Goal: Check status: Check status

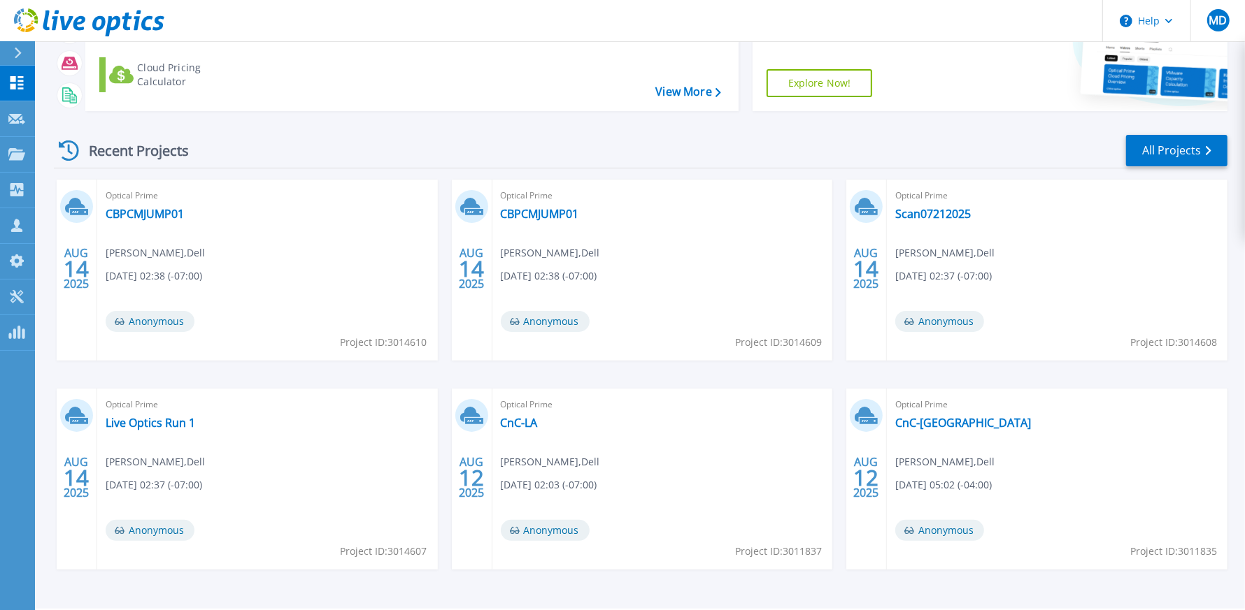
scroll to position [140, 0]
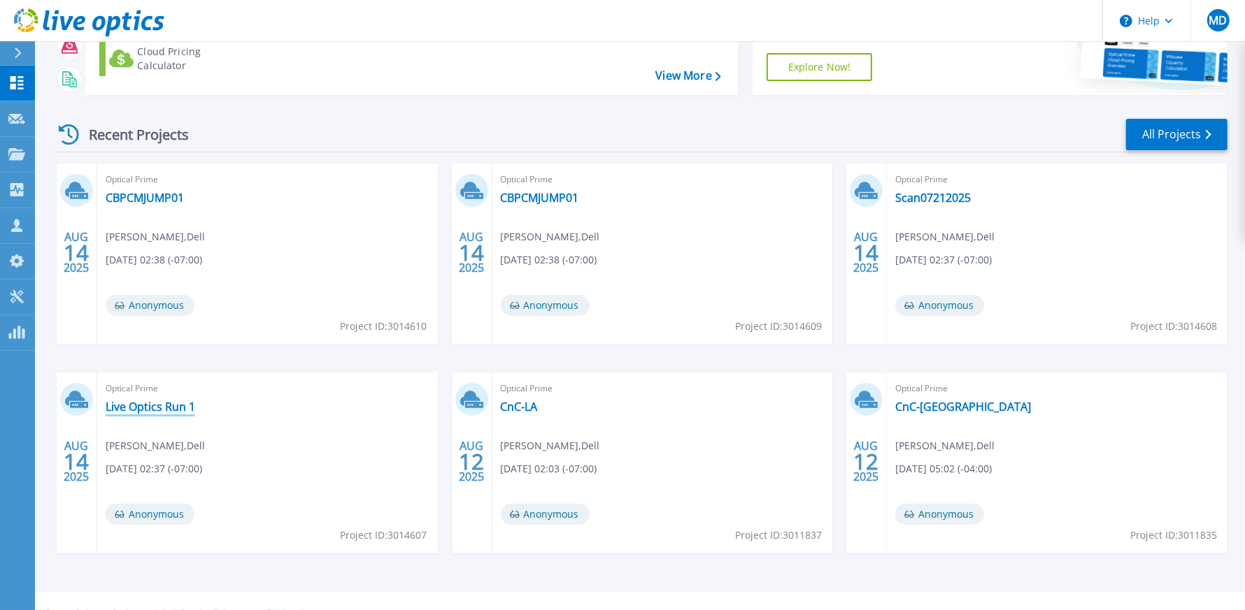
click at [135, 407] on link "Live Optics Run 1" at bounding box center [151, 407] width 90 height 14
